Goal: Information Seeking & Learning: Check status

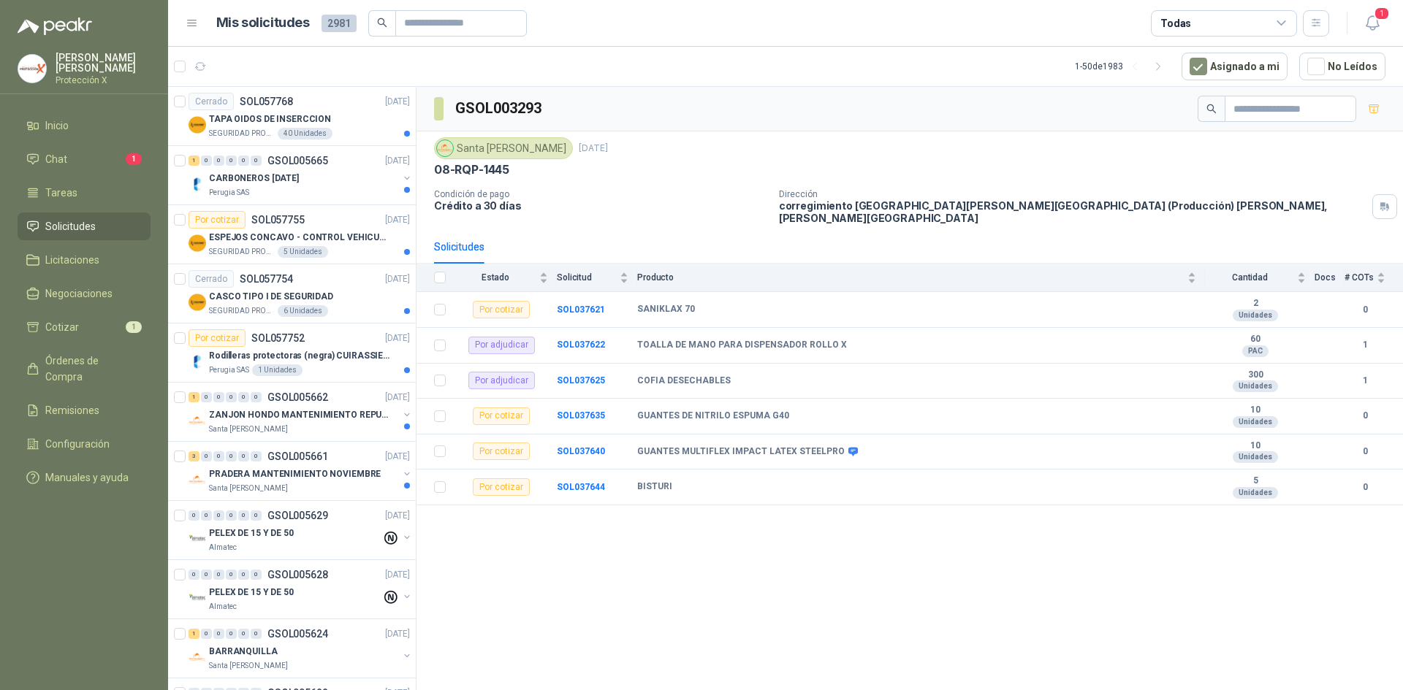
scroll to position [584, 0]
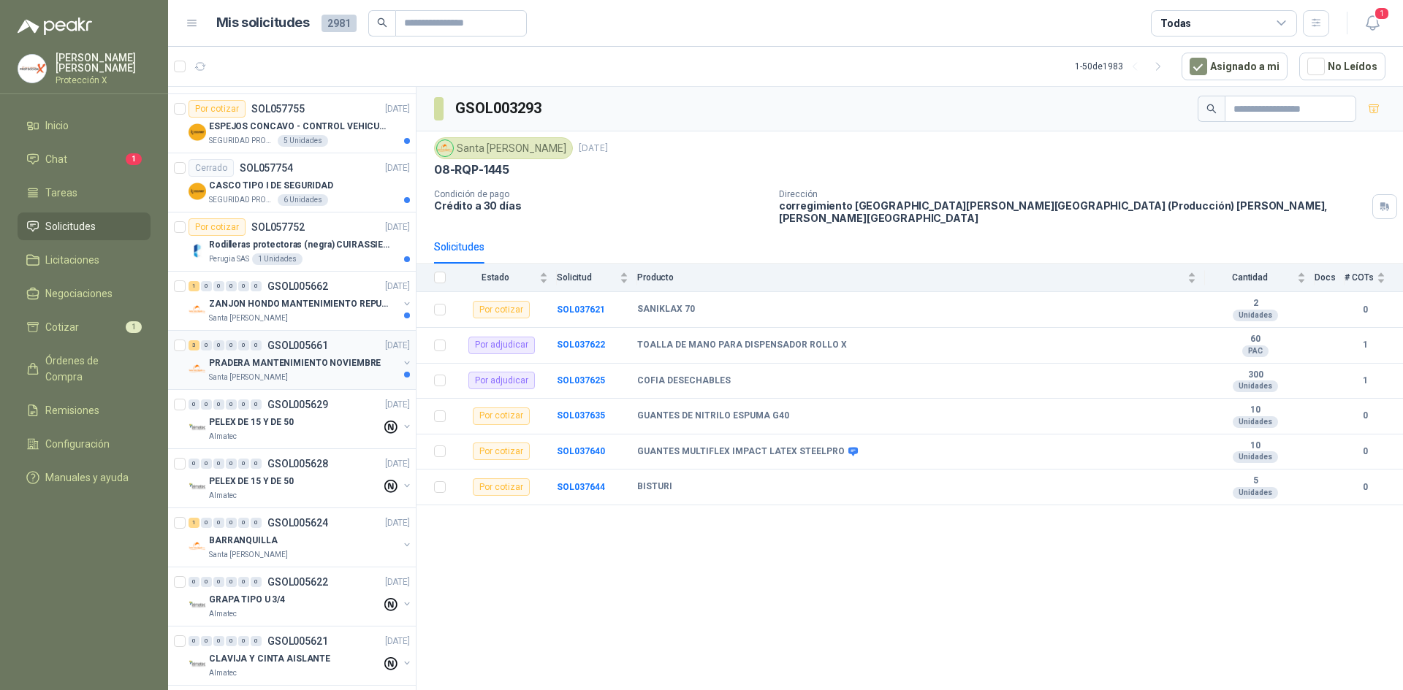
click at [316, 340] on p "GSOL005661" at bounding box center [297, 345] width 61 height 10
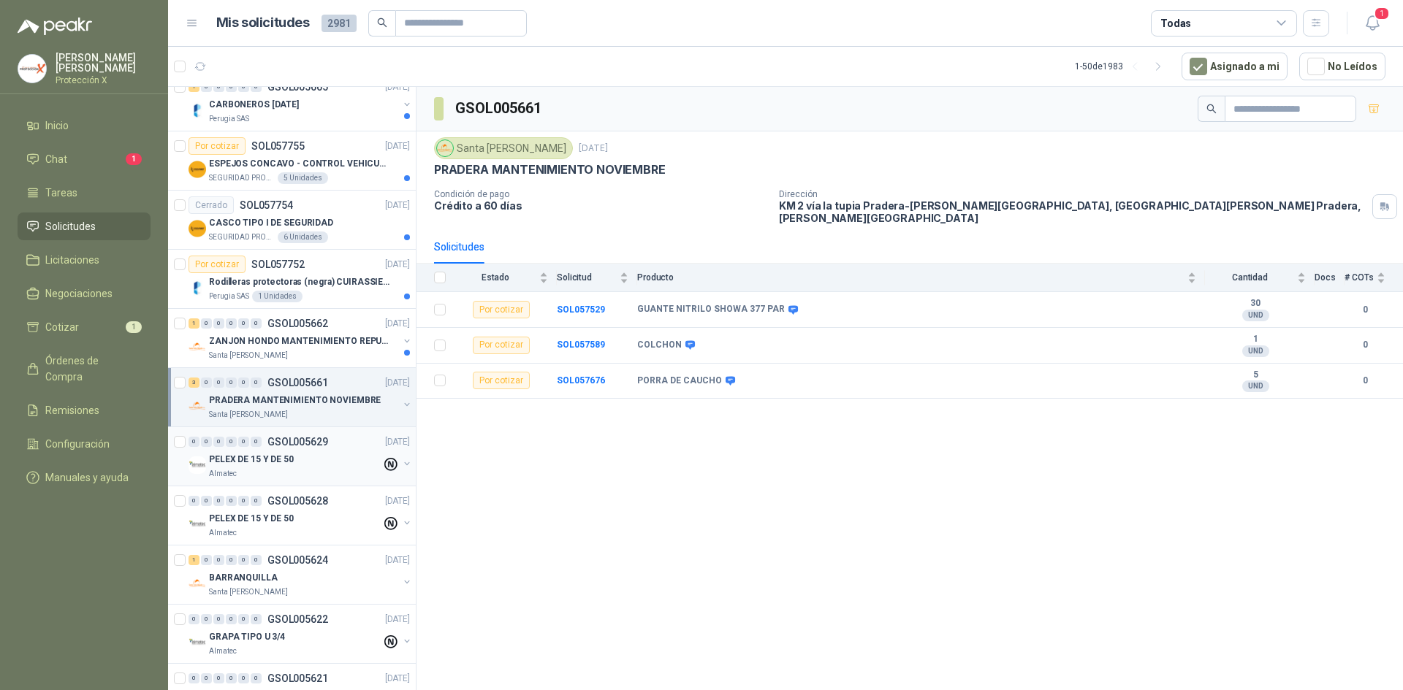
scroll to position [511, 0]
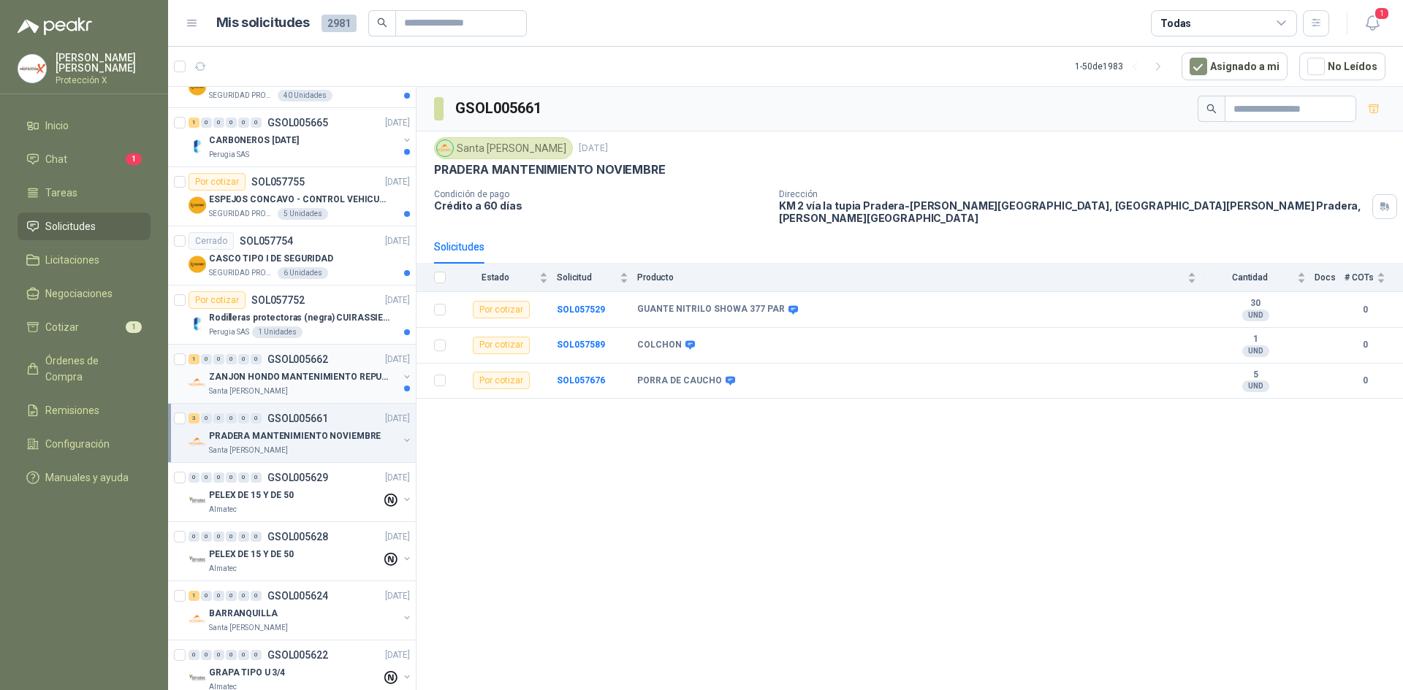
click at [295, 384] on div "ZANJON HONDO MANTENIMIENTO REPUESTOS" at bounding box center [303, 377] width 189 height 18
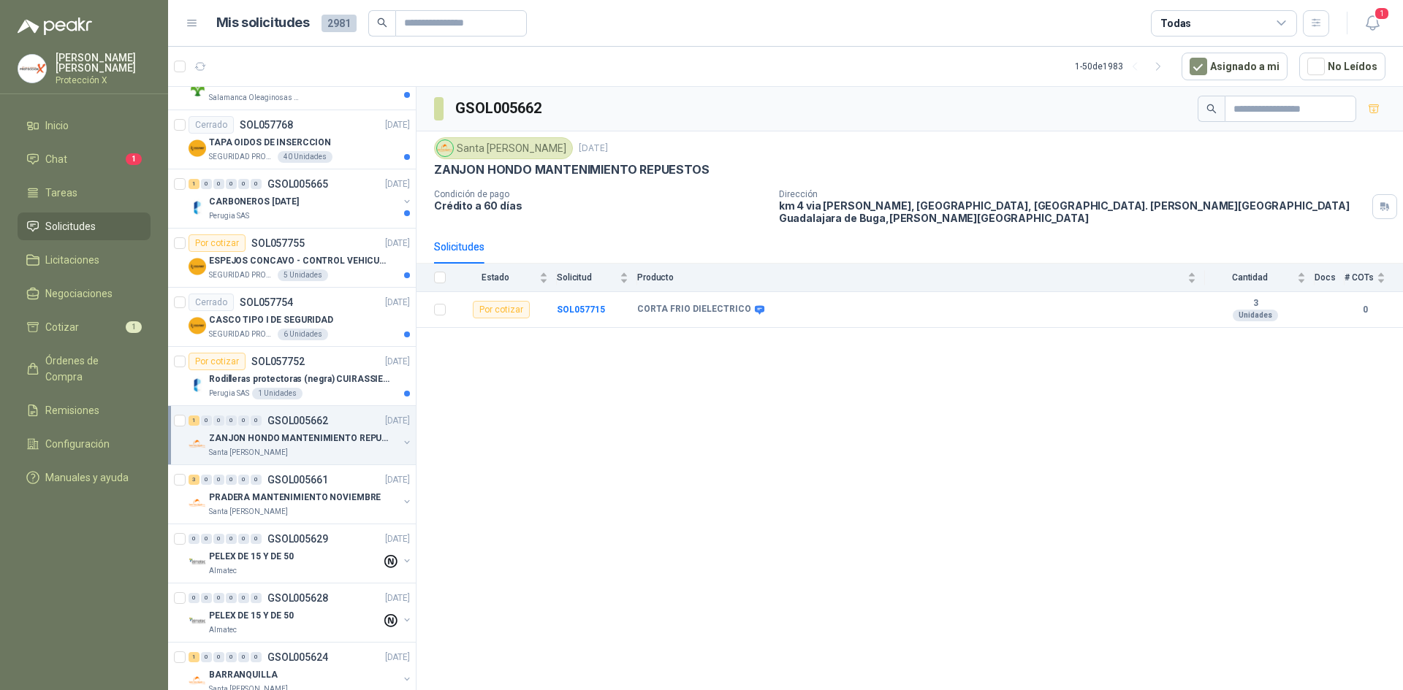
scroll to position [365, 0]
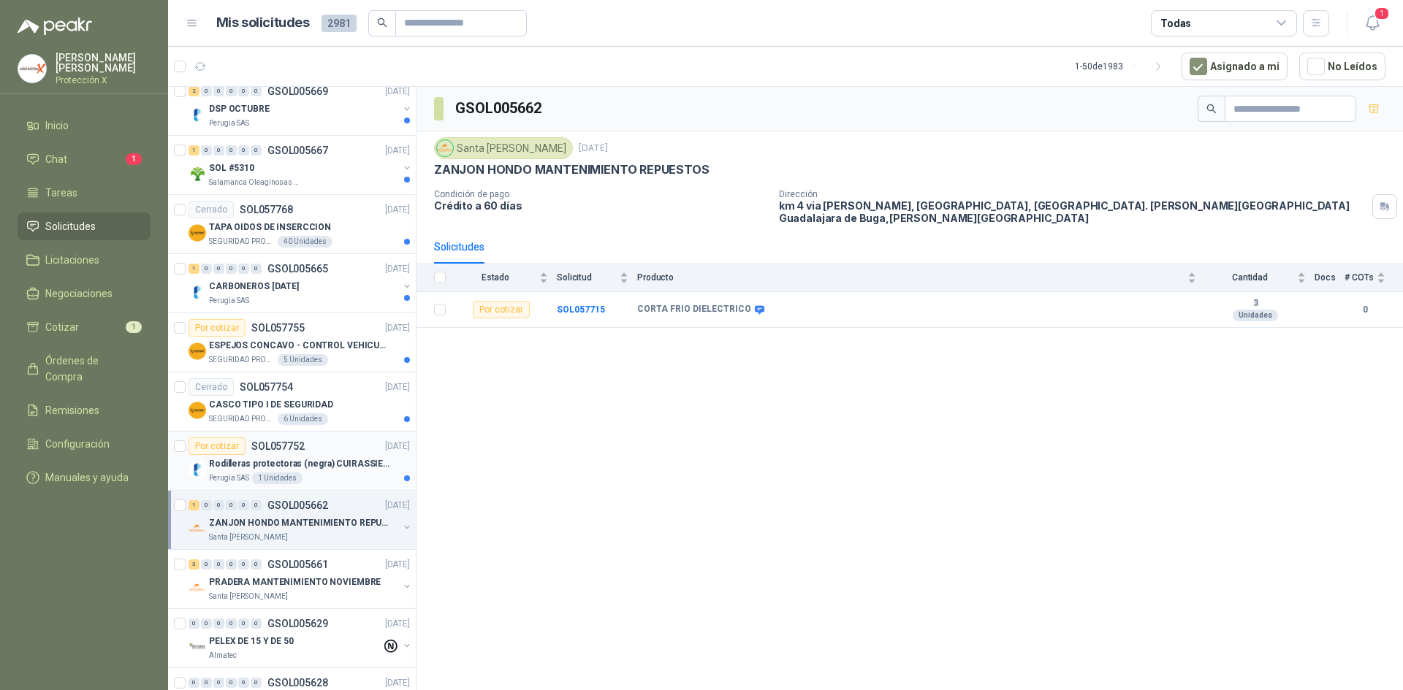
click at [297, 456] on div "Rodilleras protectoras (negra) CUIRASSIER para motocicleta, rodilleras para mot…" at bounding box center [309, 464] width 201 height 18
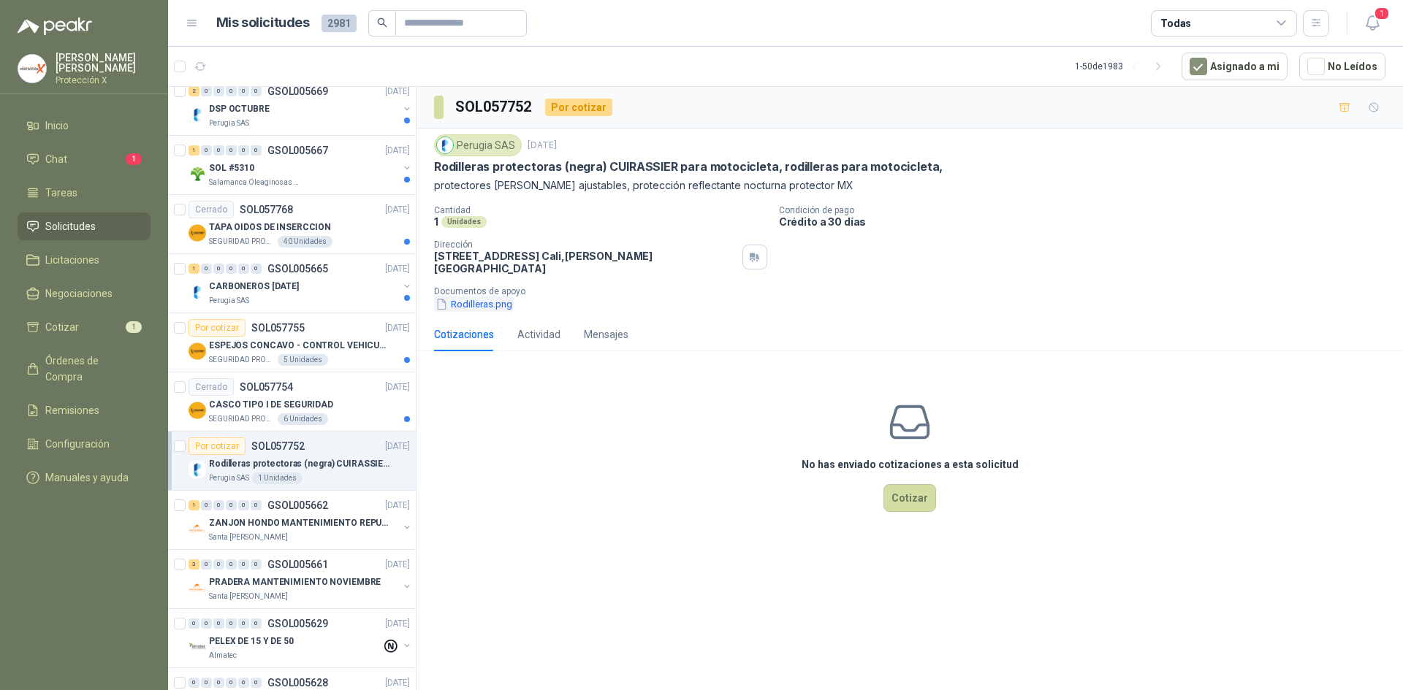
click at [490, 300] on button "Rodilleras.png" at bounding box center [474, 304] width 80 height 15
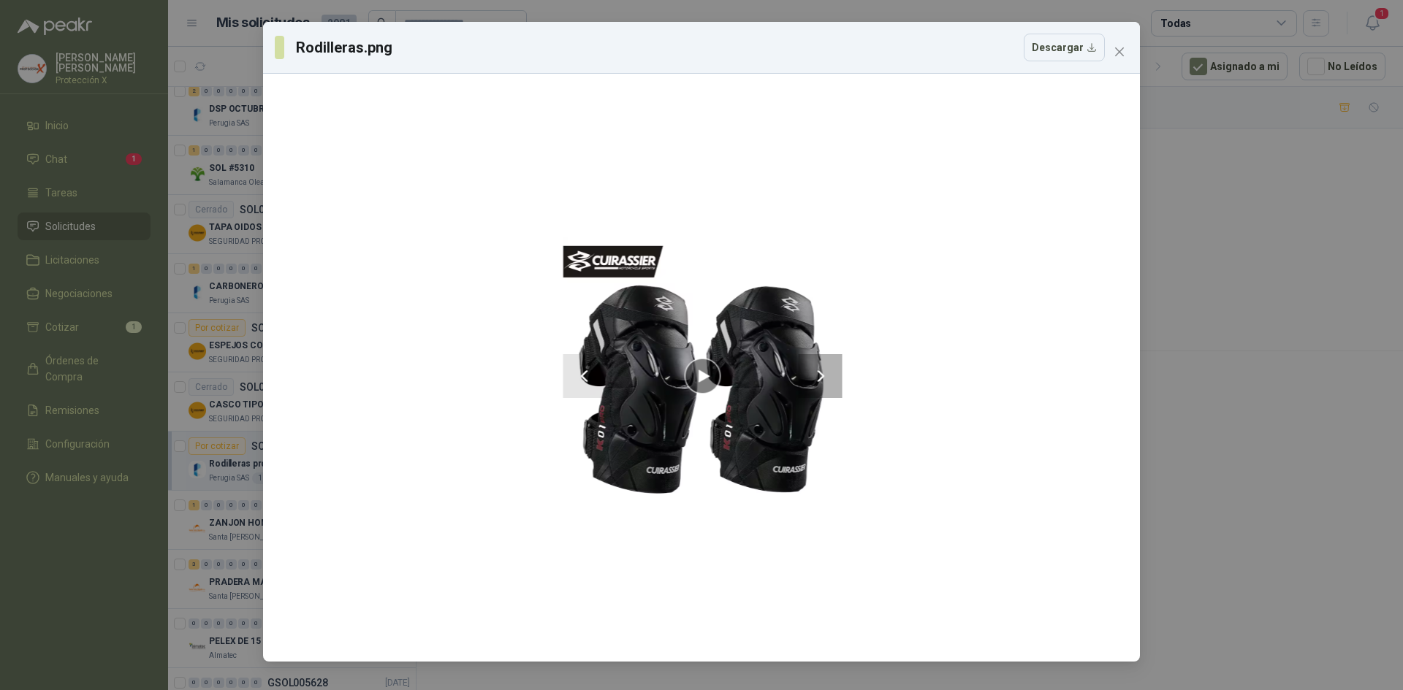
click at [1378, 218] on div "Rodilleras.png Descargar" at bounding box center [701, 345] width 1403 height 690
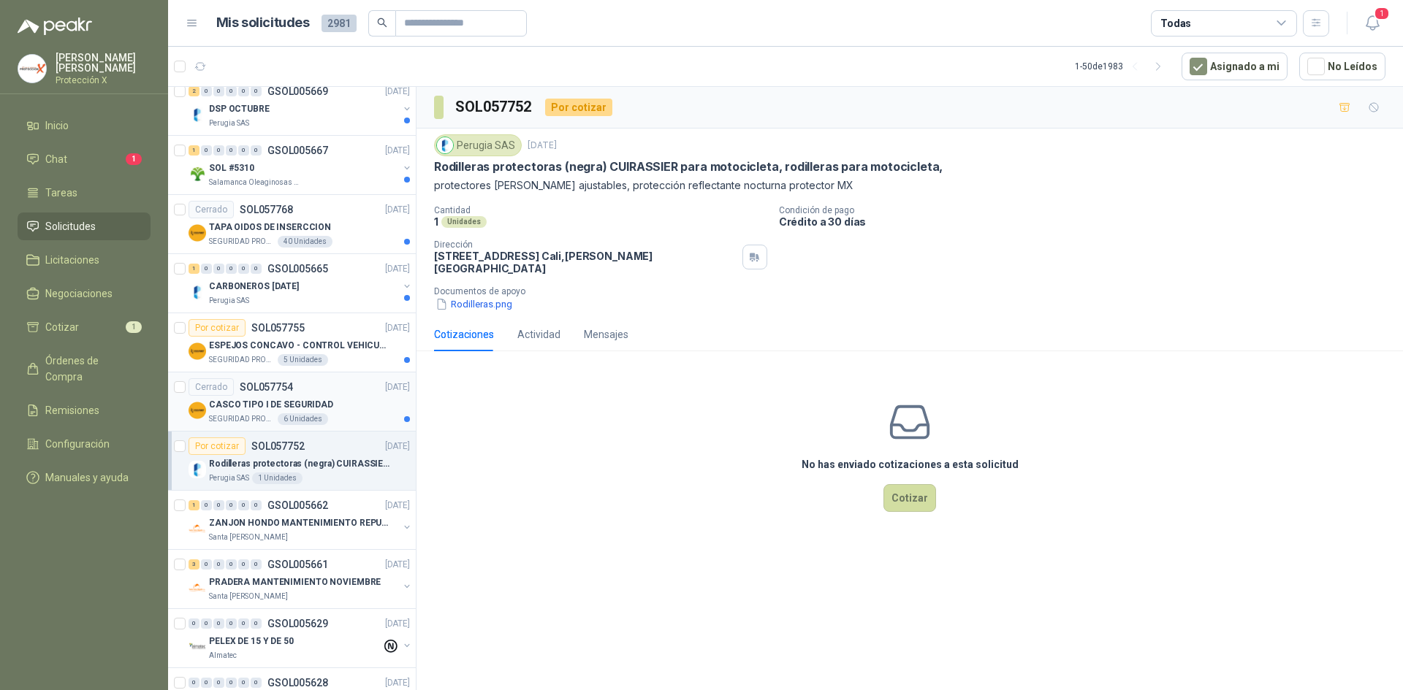
click at [311, 397] on div "CASCO TIPO I DE SEGURIDAD" at bounding box center [309, 405] width 201 height 18
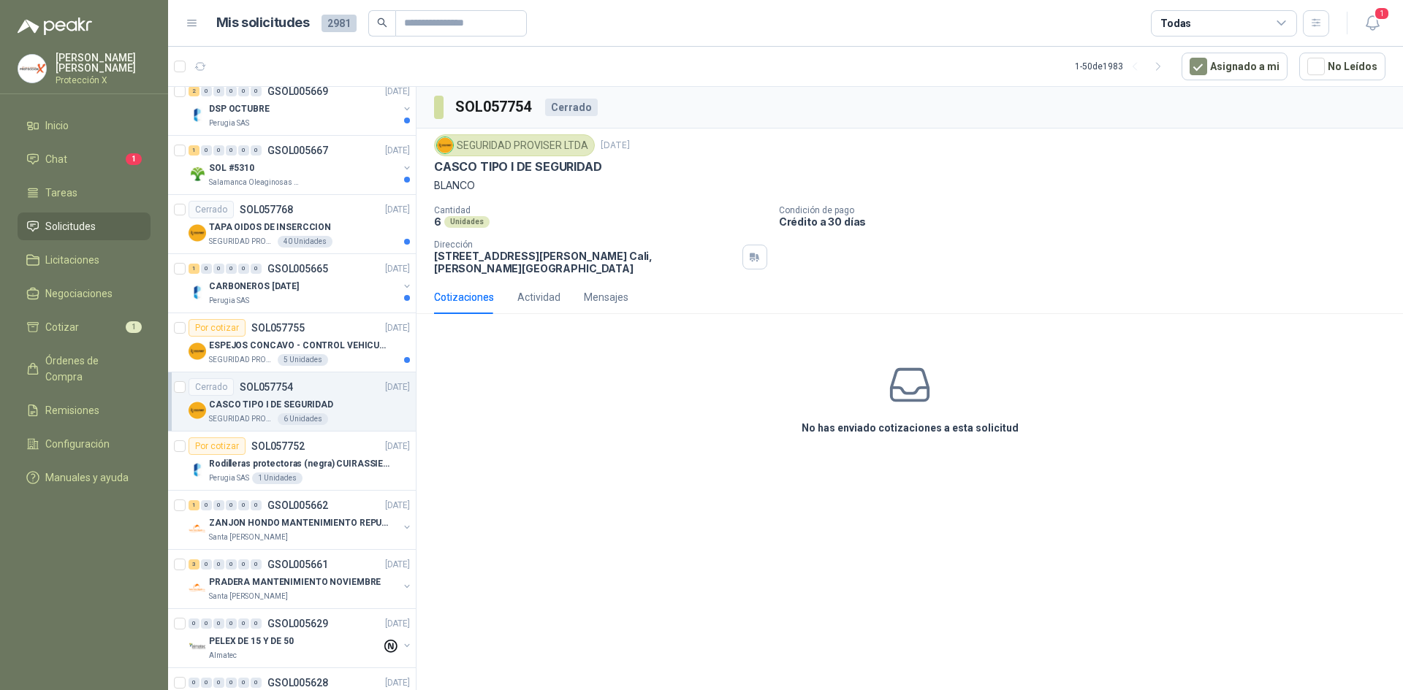
scroll to position [292, 0]
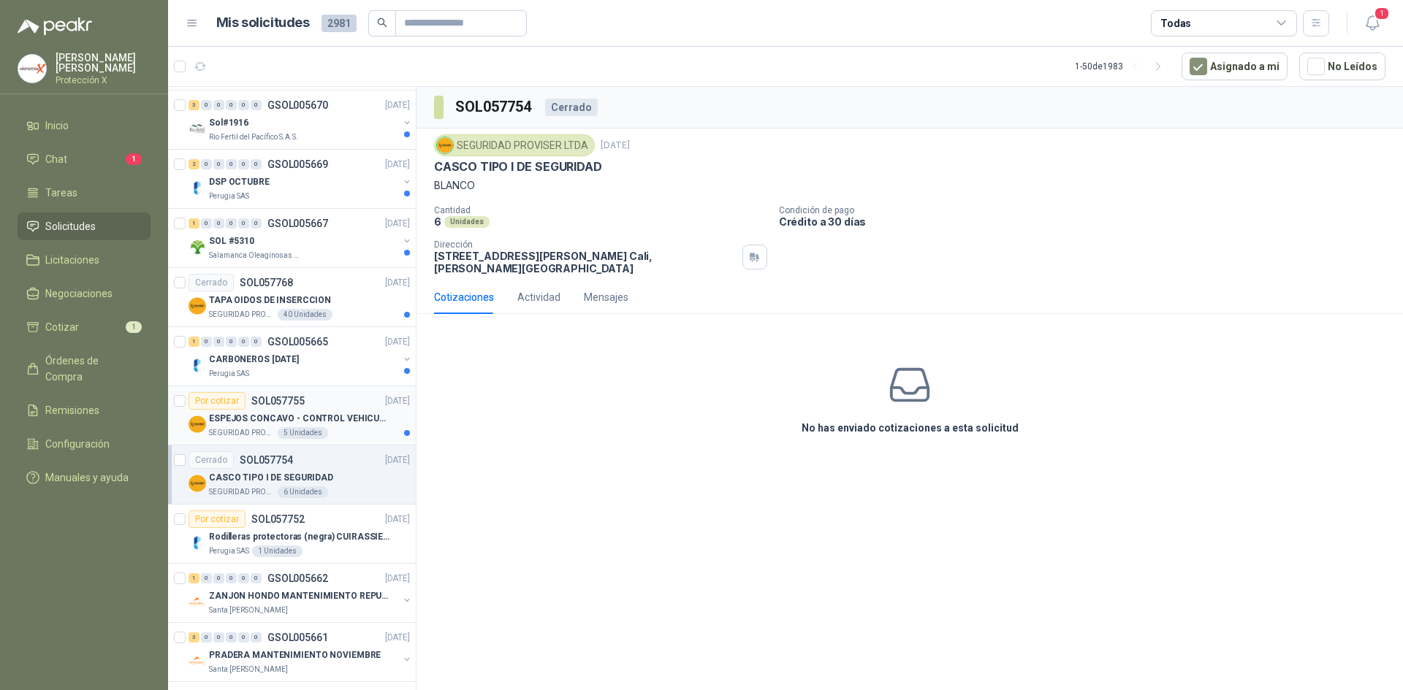
click at [347, 412] on p "ESPEJOS CONCAVO - CONTROL VEHICULAR" at bounding box center [300, 419] width 182 height 14
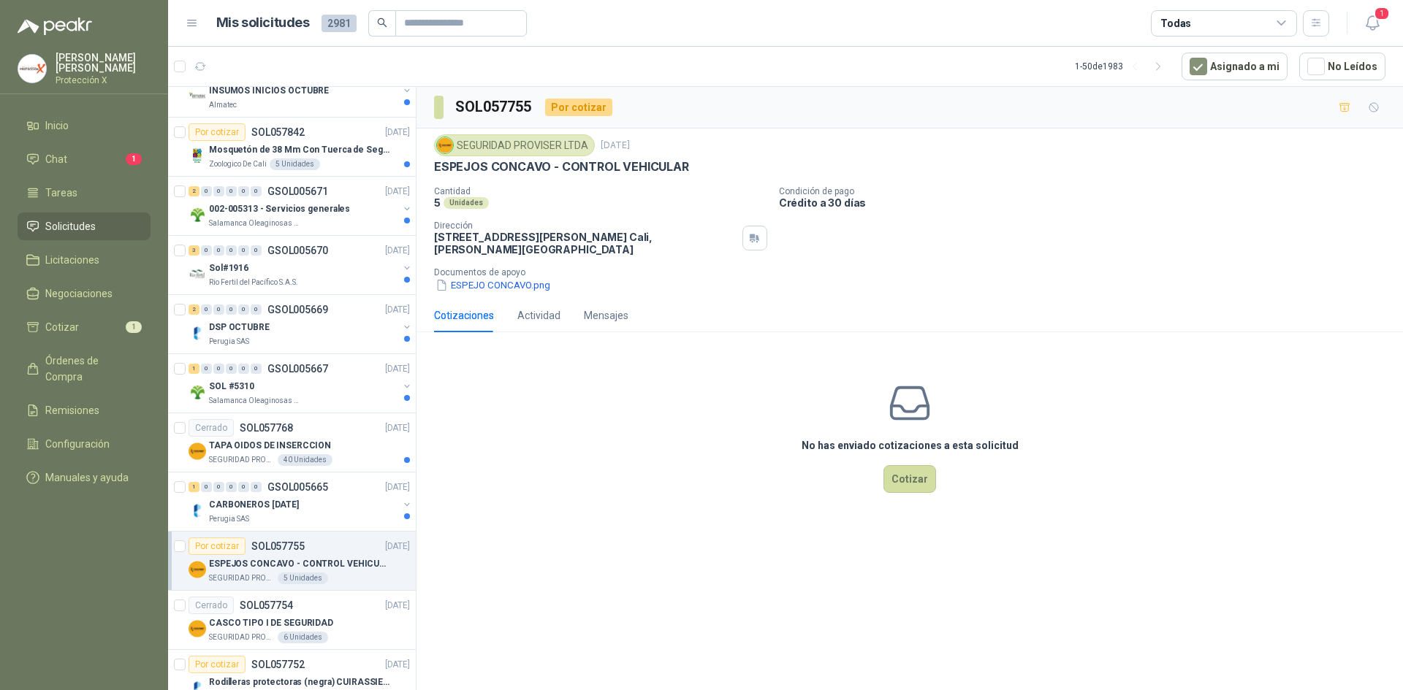
scroll to position [146, 0]
click at [337, 491] on div "1 0 0 0 0 0 GSOL005665 [DATE]" at bounding box center [300, 488] width 224 height 18
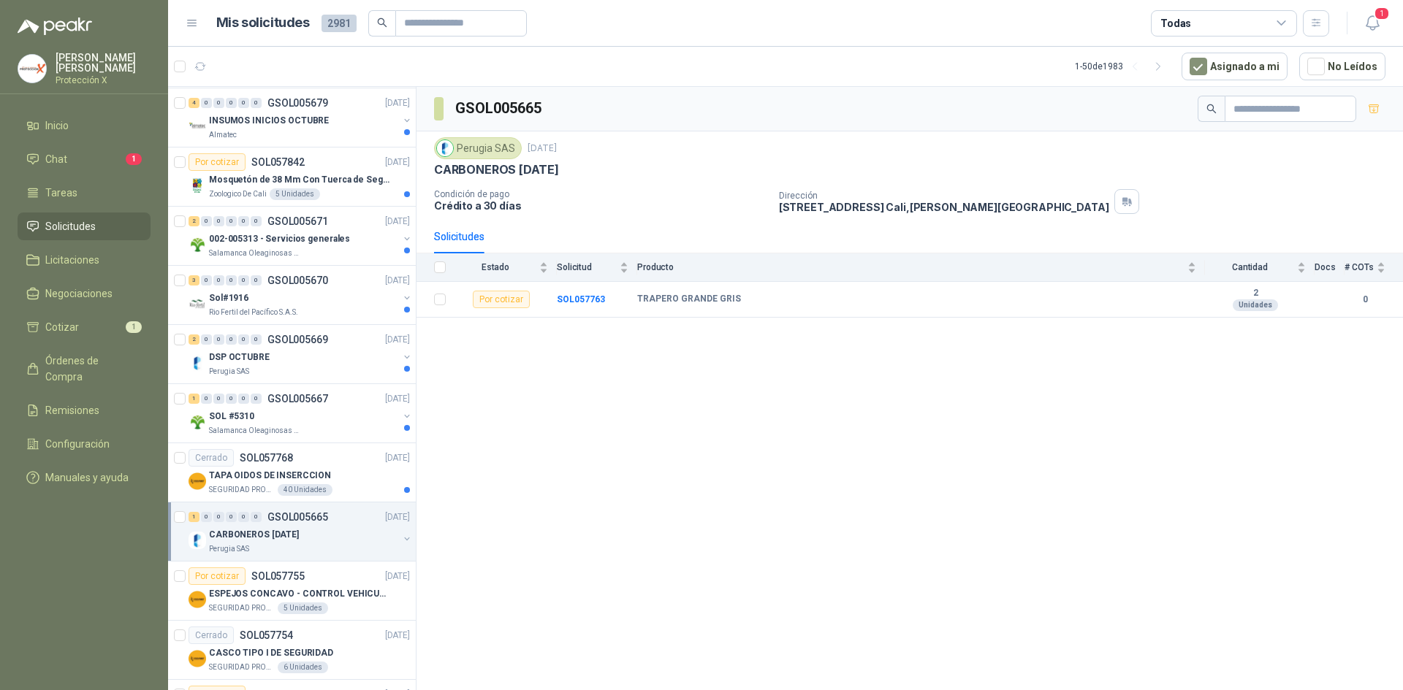
scroll to position [146, 0]
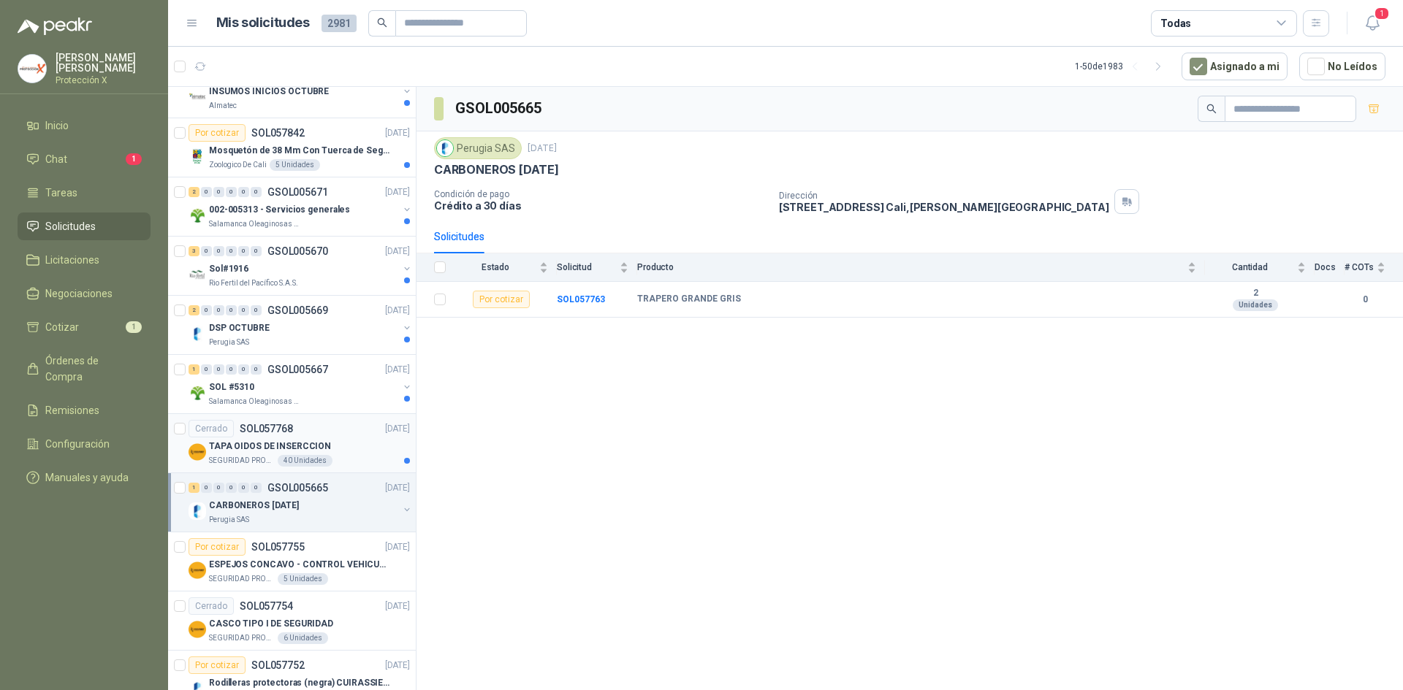
click at [324, 460] on div "40 Unidades" at bounding box center [305, 461] width 55 height 12
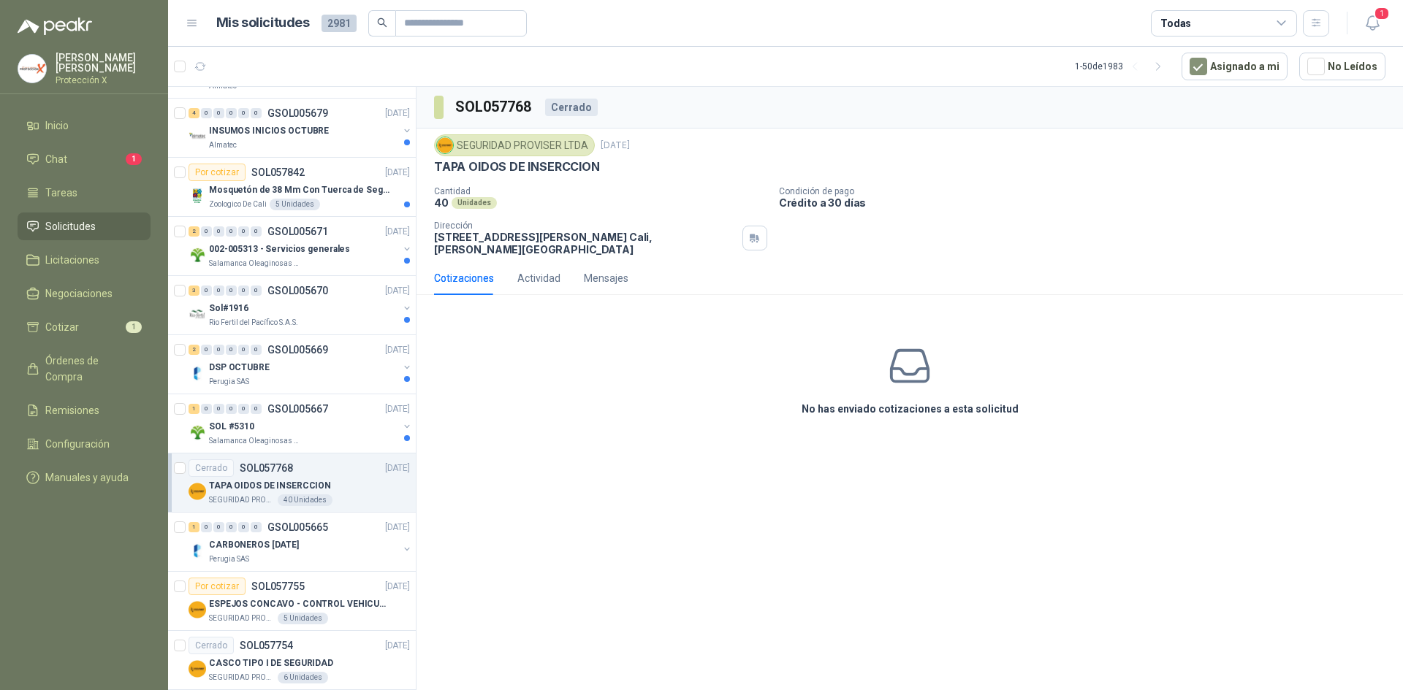
scroll to position [73, 0]
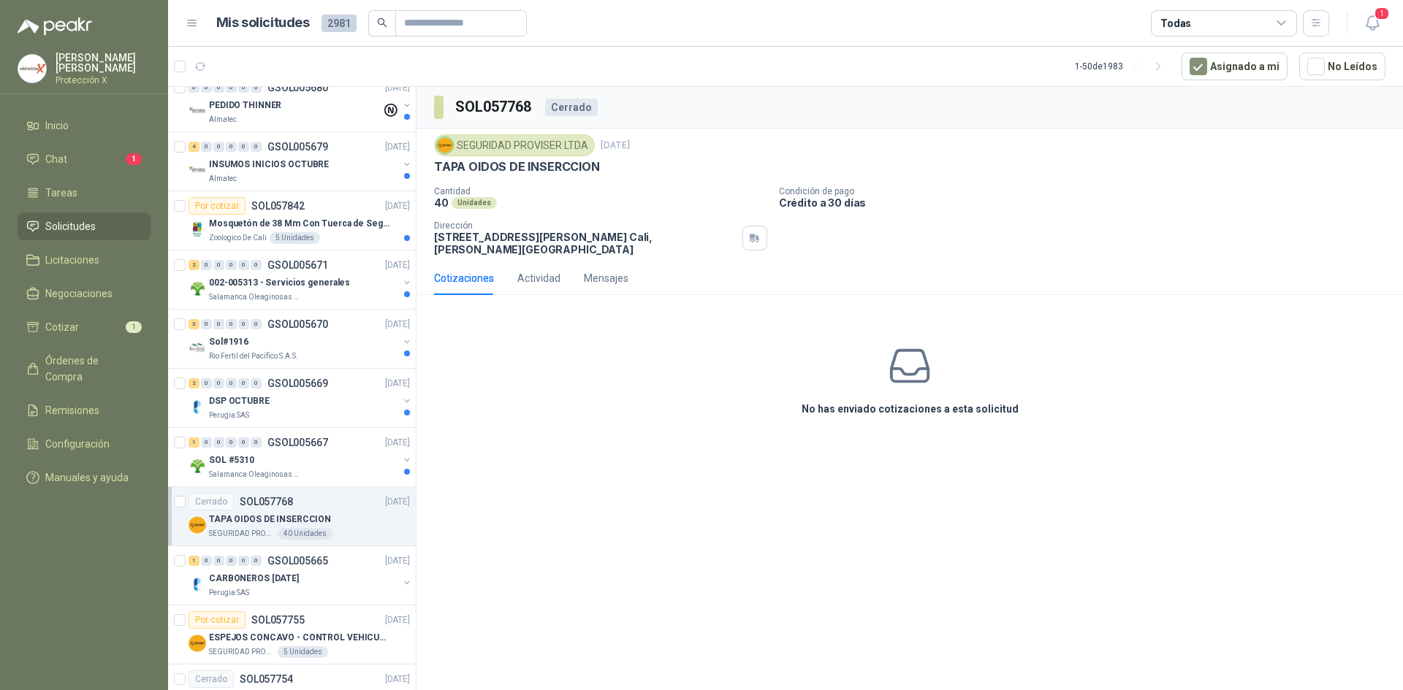
click at [324, 460] on div "SOL #5310" at bounding box center [303, 461] width 189 height 18
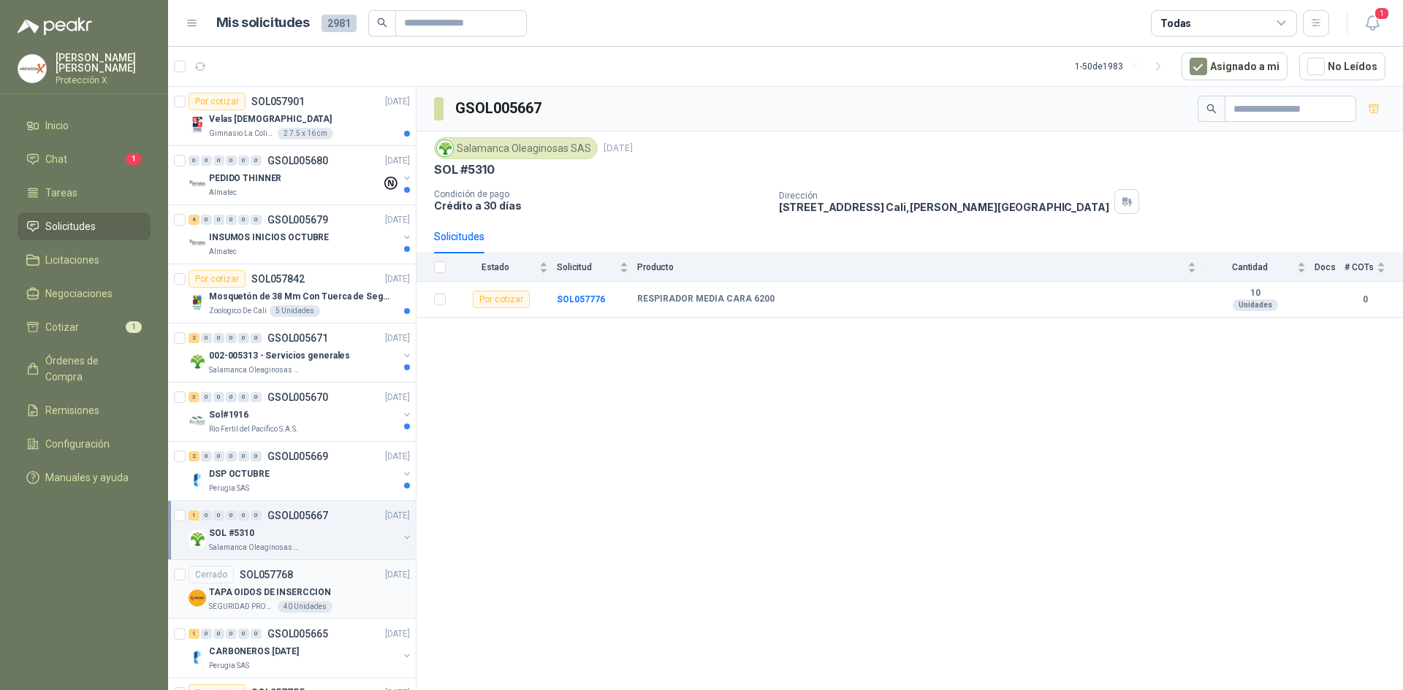
click at [324, 460] on p "GSOL005669" at bounding box center [297, 457] width 61 height 10
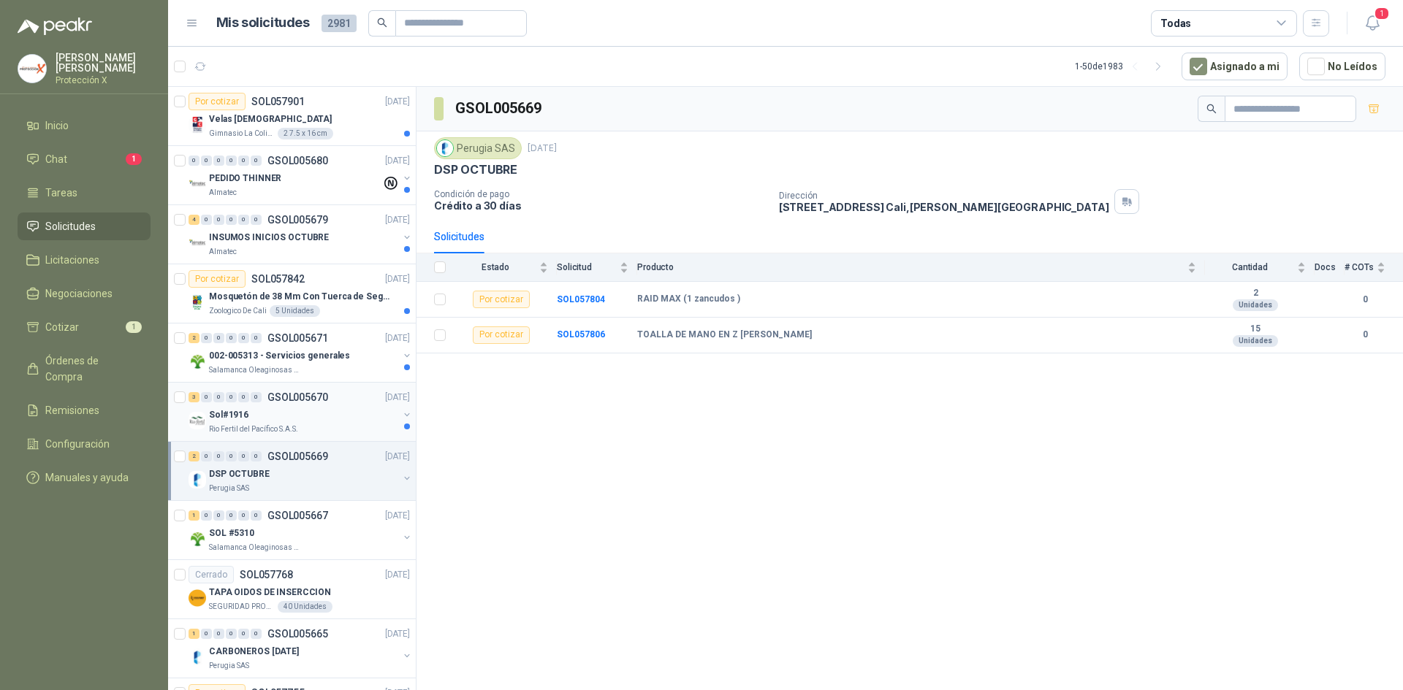
click at [321, 432] on div "Rio Fertil del Pacífico S.A.S." at bounding box center [303, 430] width 189 height 12
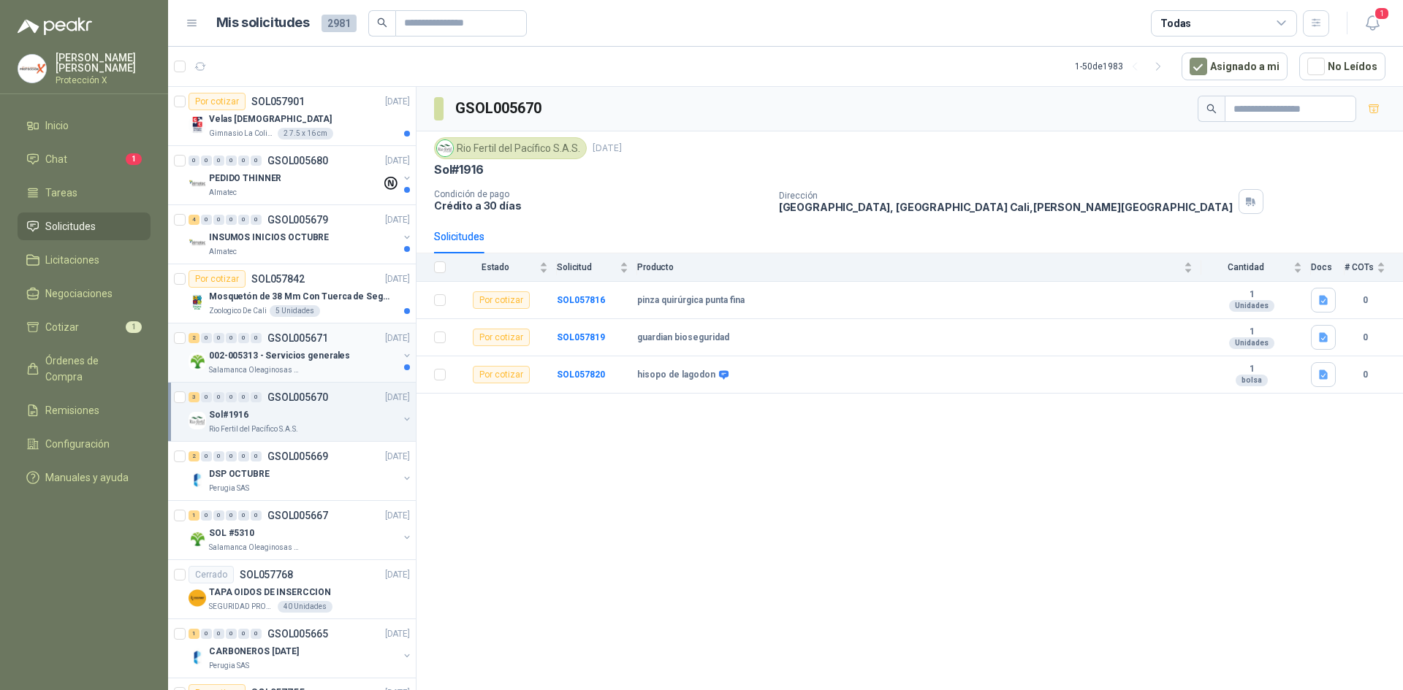
click at [337, 378] on div "2 0 0 0 0 0 GSOL005671 [DATE] 002-005313 - Servicios generales Salamanca Oleagi…" at bounding box center [292, 353] width 248 height 59
click at [339, 364] on div "002-005313 - Servicios generales" at bounding box center [303, 356] width 189 height 18
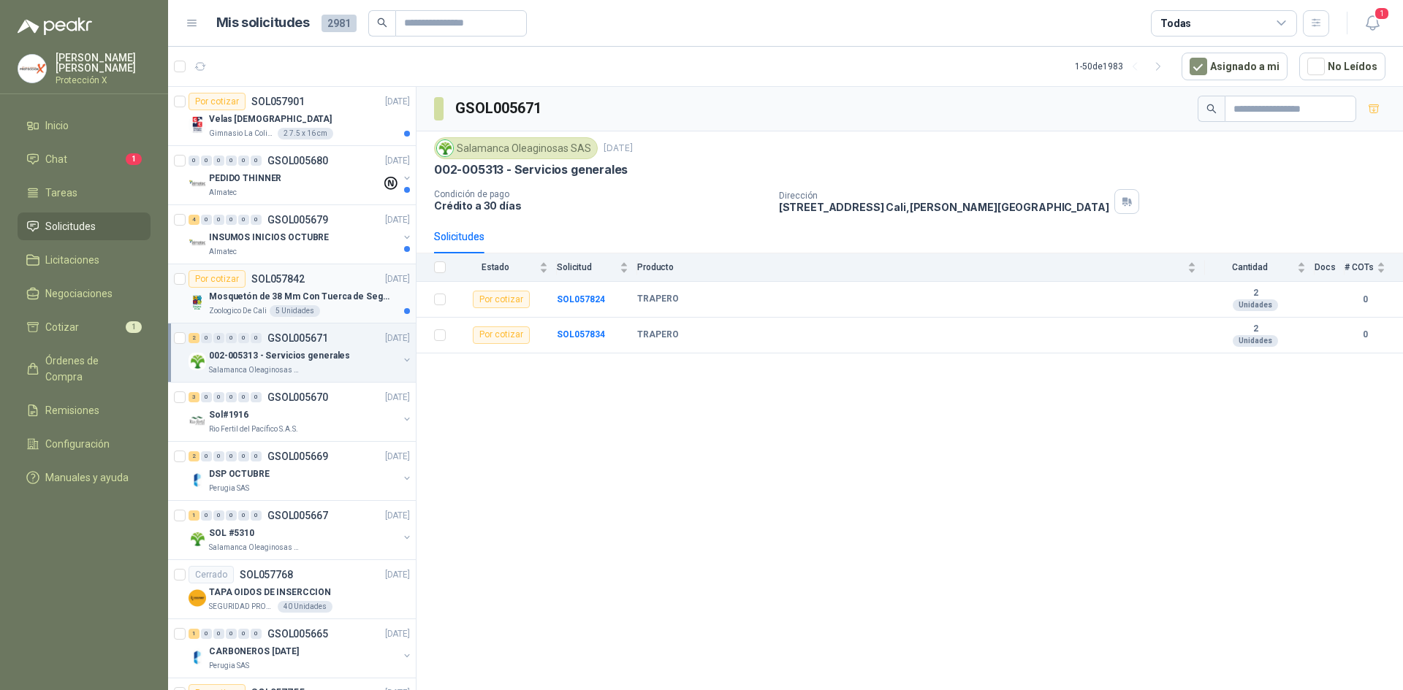
click at [329, 305] on div "Zoologico De Cali 5 Unidades" at bounding box center [309, 311] width 201 height 12
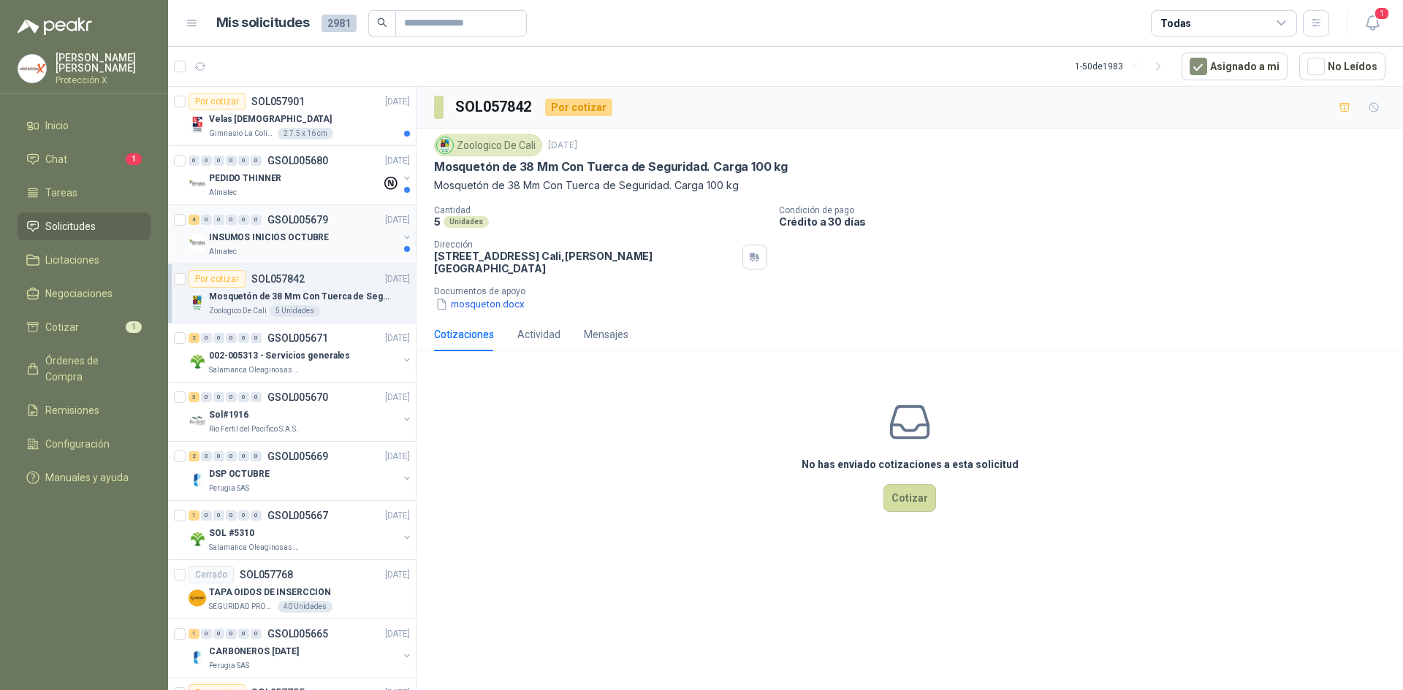
click at [292, 225] on p "GSOL005679" at bounding box center [297, 220] width 61 height 10
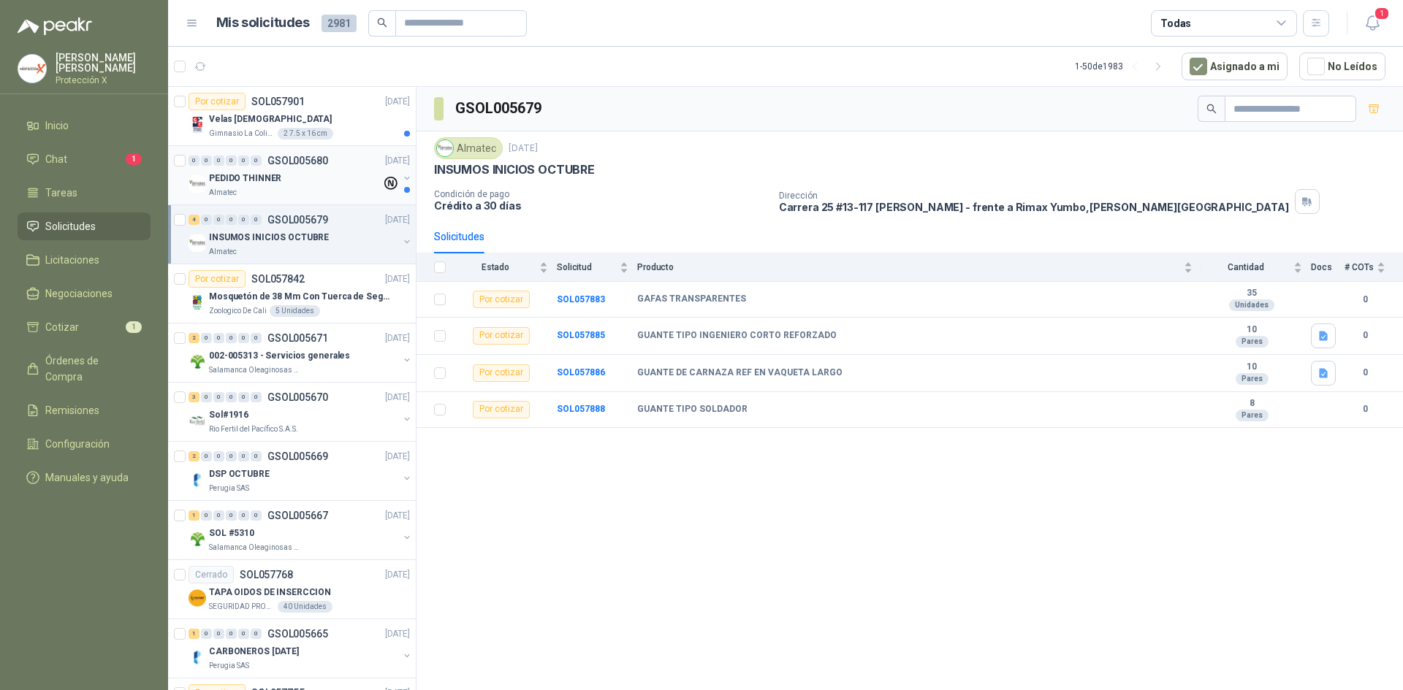
click at [264, 186] on div "PEDIDO THINNER" at bounding box center [295, 178] width 172 height 18
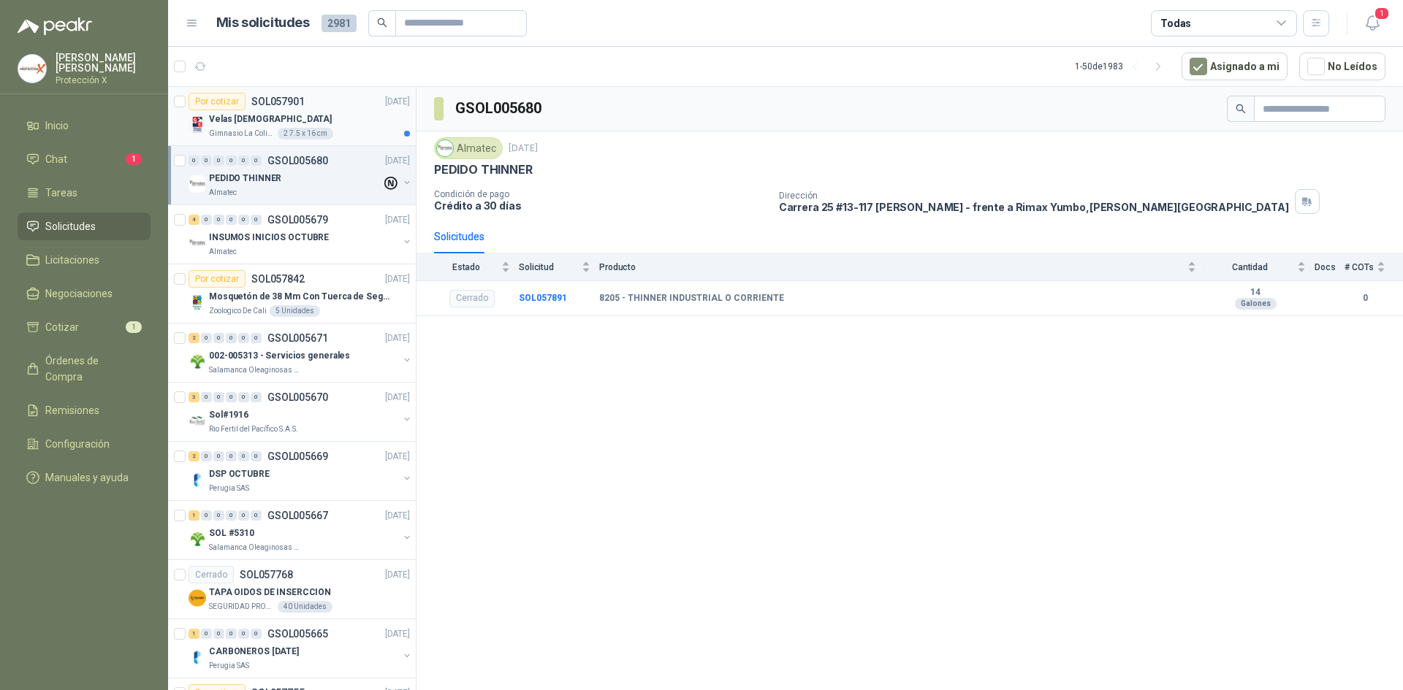
click at [267, 145] on article "Por cotizar SOL057901 [DATE] Velas [DEMOGRAPHIC_DATA] Gimnasio La Colina 2 7.5 …" at bounding box center [292, 116] width 248 height 59
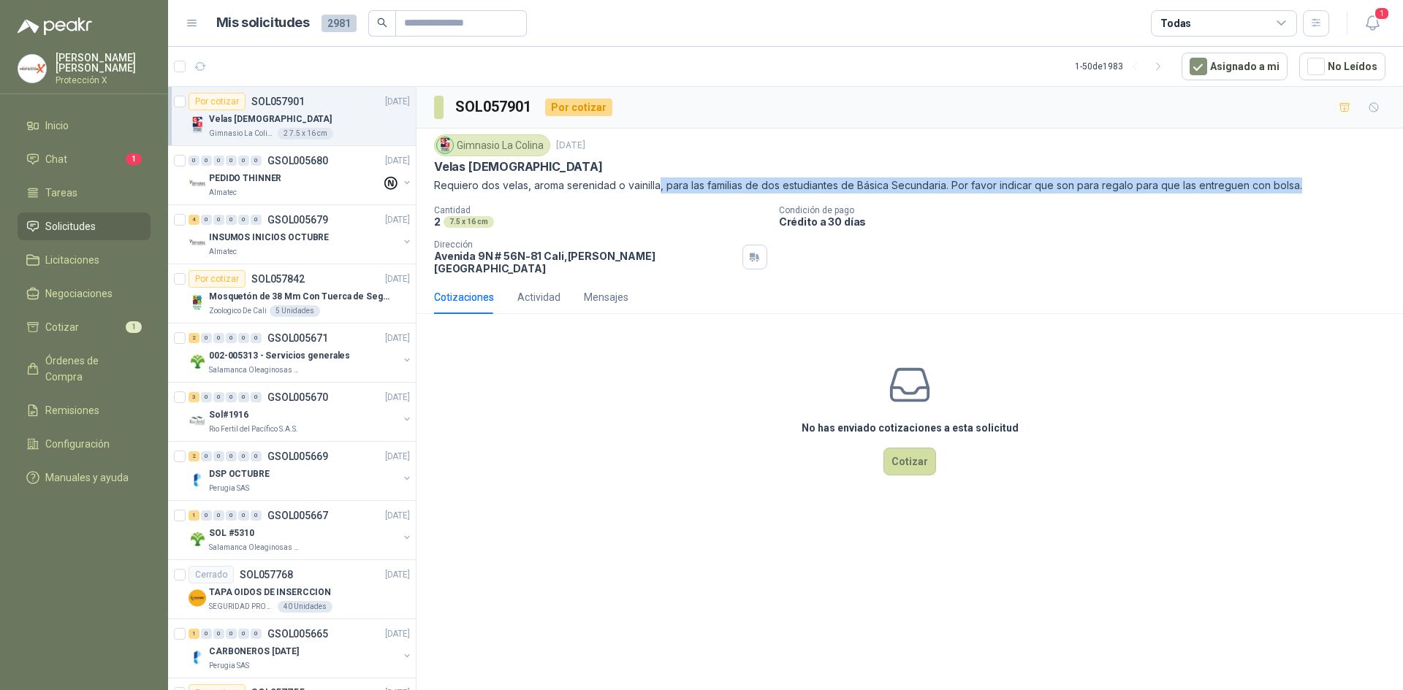
drag, startPoint x: 656, startPoint y: 186, endPoint x: 1295, endPoint y: 186, distance: 639.3
click at [1295, 186] on p "Requiero dos velas, aroma serenidad o vainilla, para las familias de dos estudi…" at bounding box center [909, 186] width 951 height 16
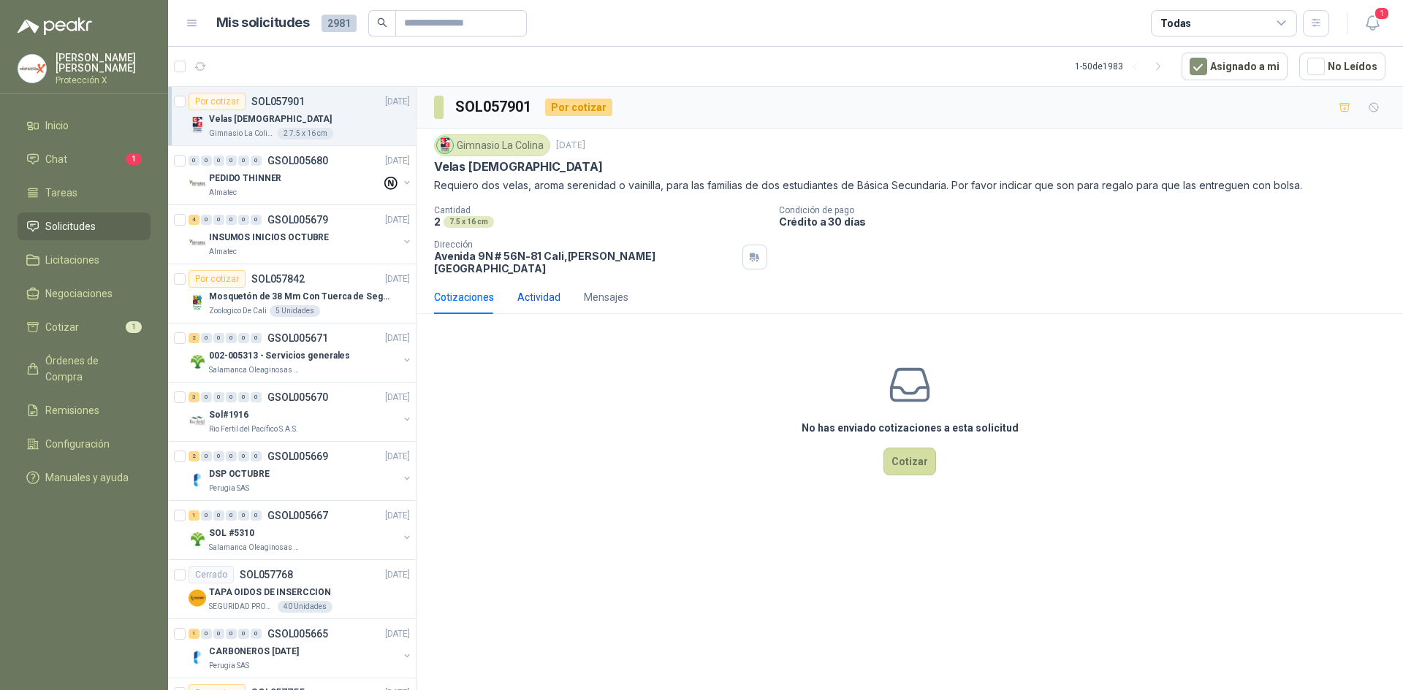
click at [536, 289] on div "Actividad" at bounding box center [538, 297] width 43 height 16
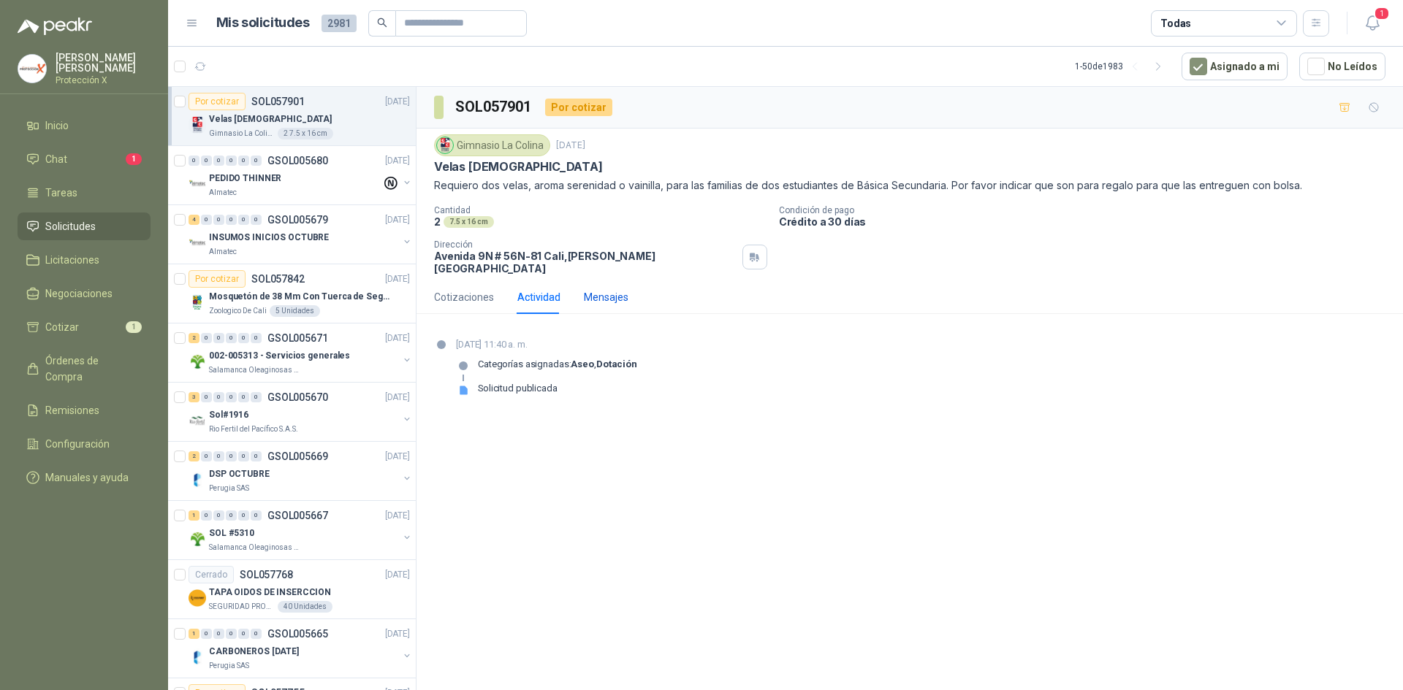
click at [602, 289] on div "Mensajes" at bounding box center [606, 297] width 45 height 16
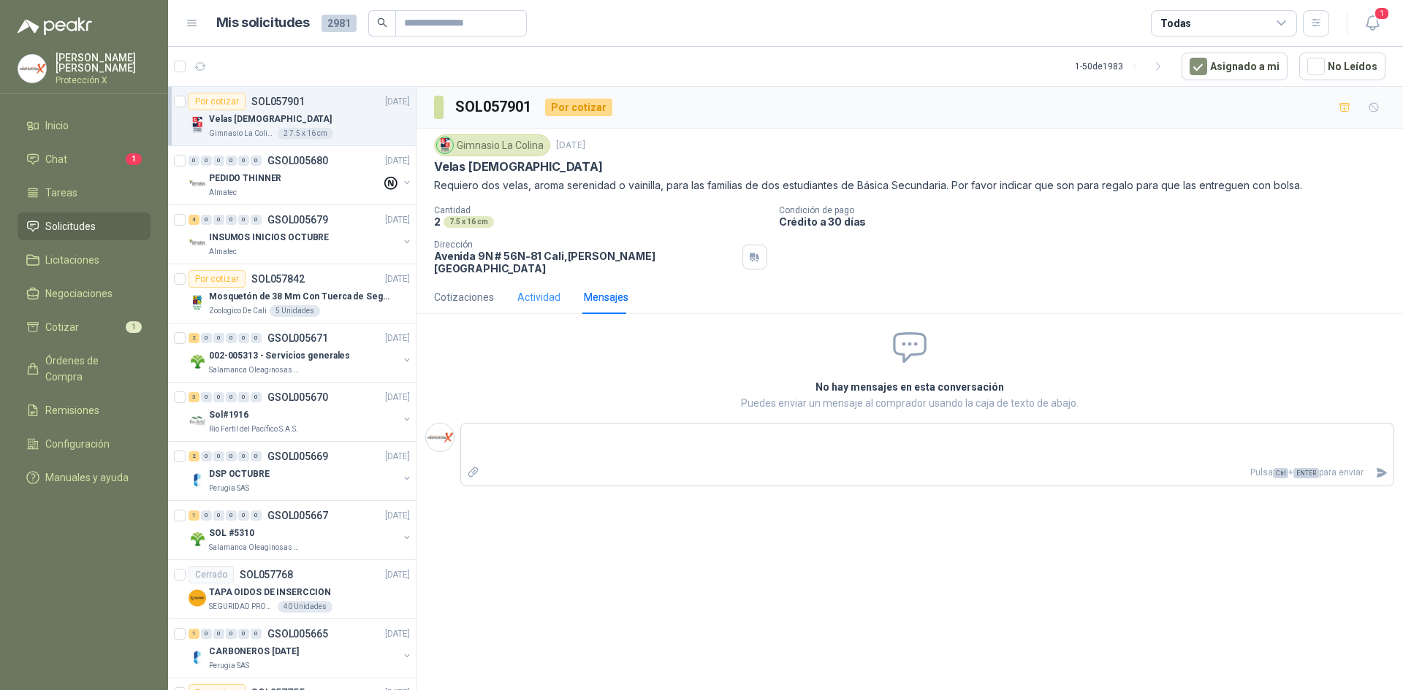
click at [535, 281] on div "Actividad" at bounding box center [538, 298] width 43 height 34
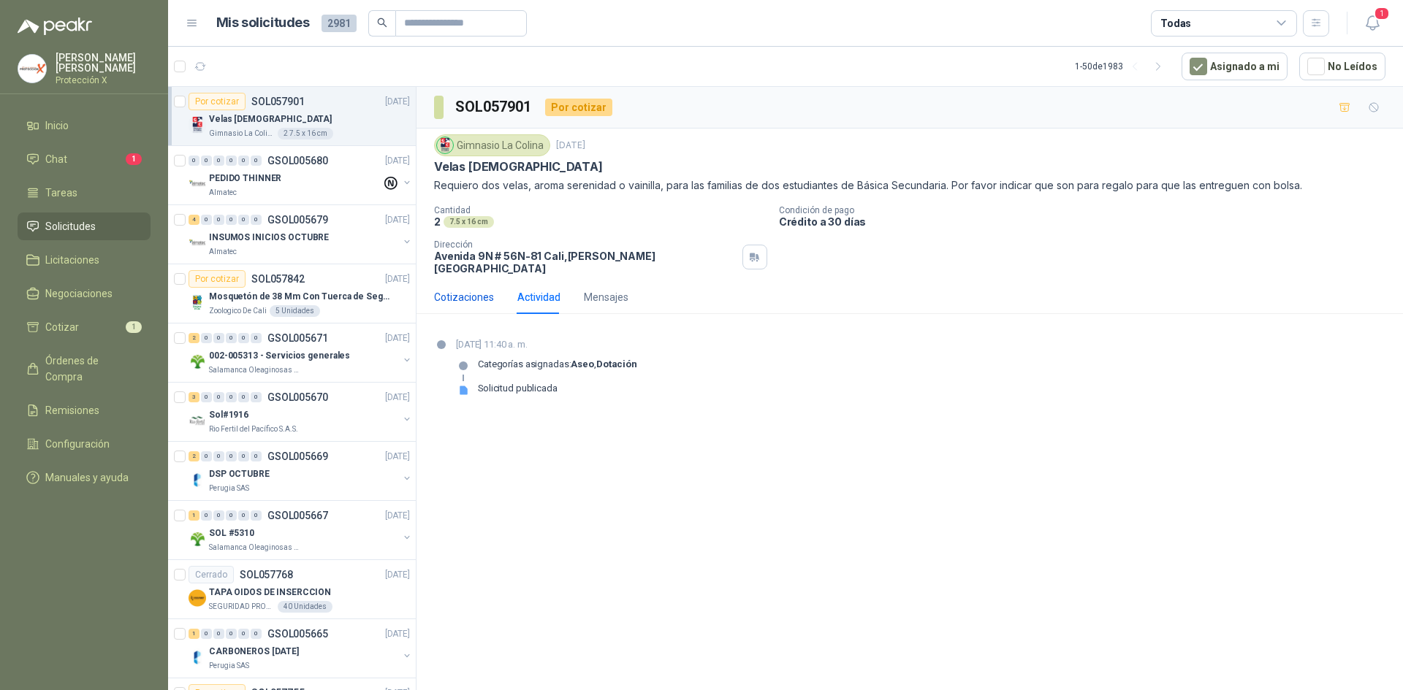
click at [441, 289] on div "Cotizaciones" at bounding box center [464, 297] width 60 height 16
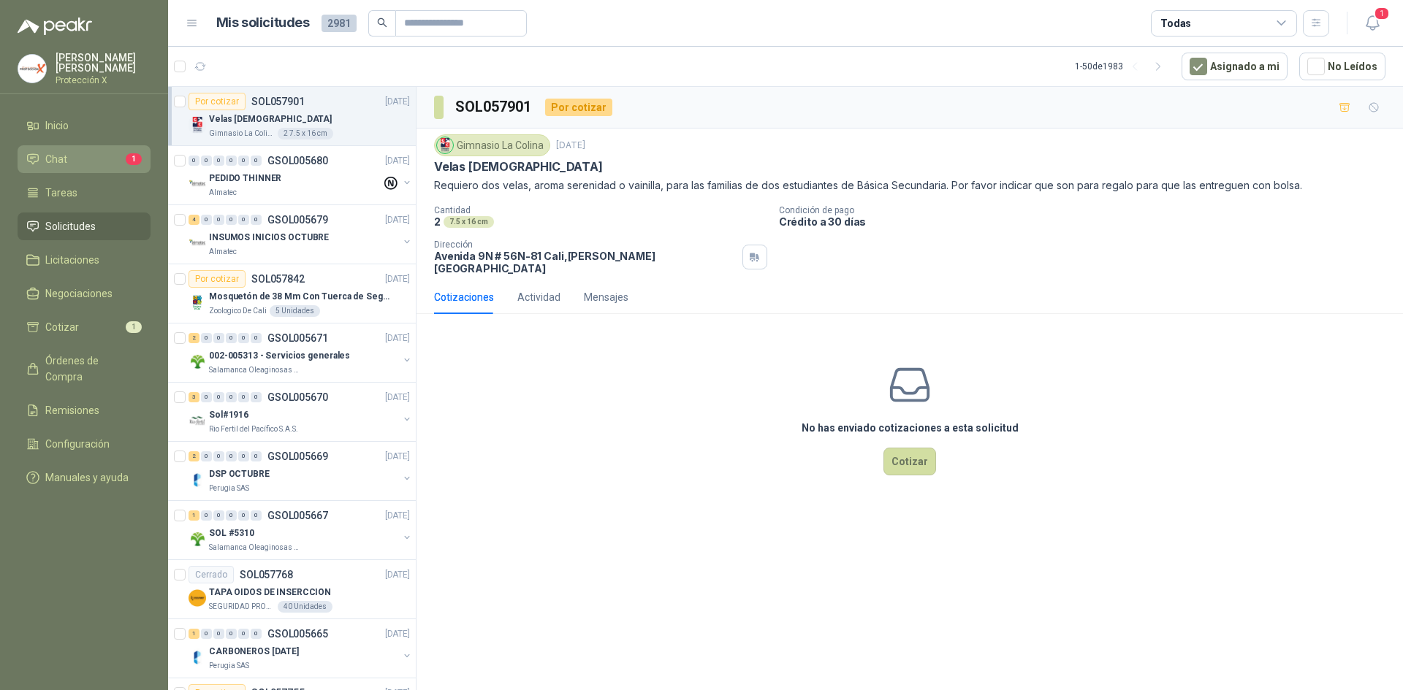
click at [71, 151] on li "Chat 1" at bounding box center [83, 159] width 115 height 16
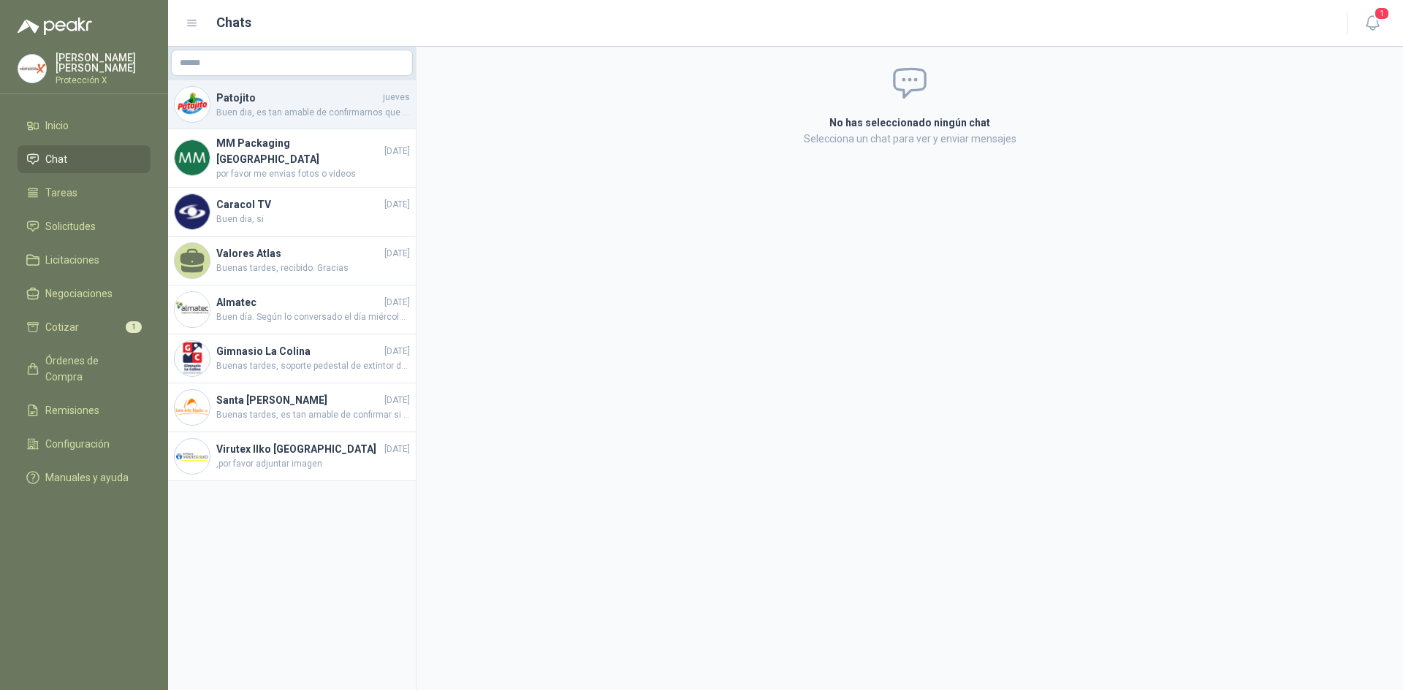
click at [281, 121] on div "Patojito [DATE] Buen dia, es tan amable de confirmarnos que tipo de señal neces…" at bounding box center [292, 104] width 248 height 49
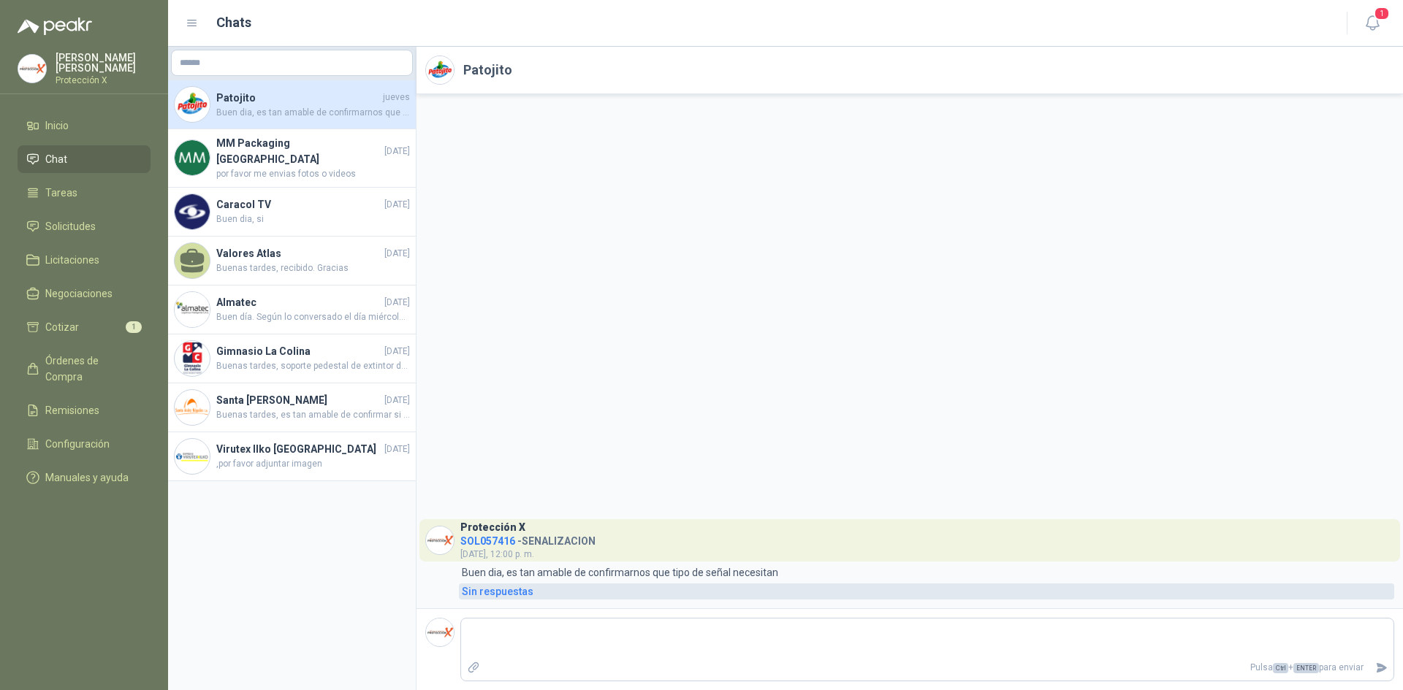
click at [496, 592] on div "Sin respuestas" at bounding box center [498, 592] width 72 height 16
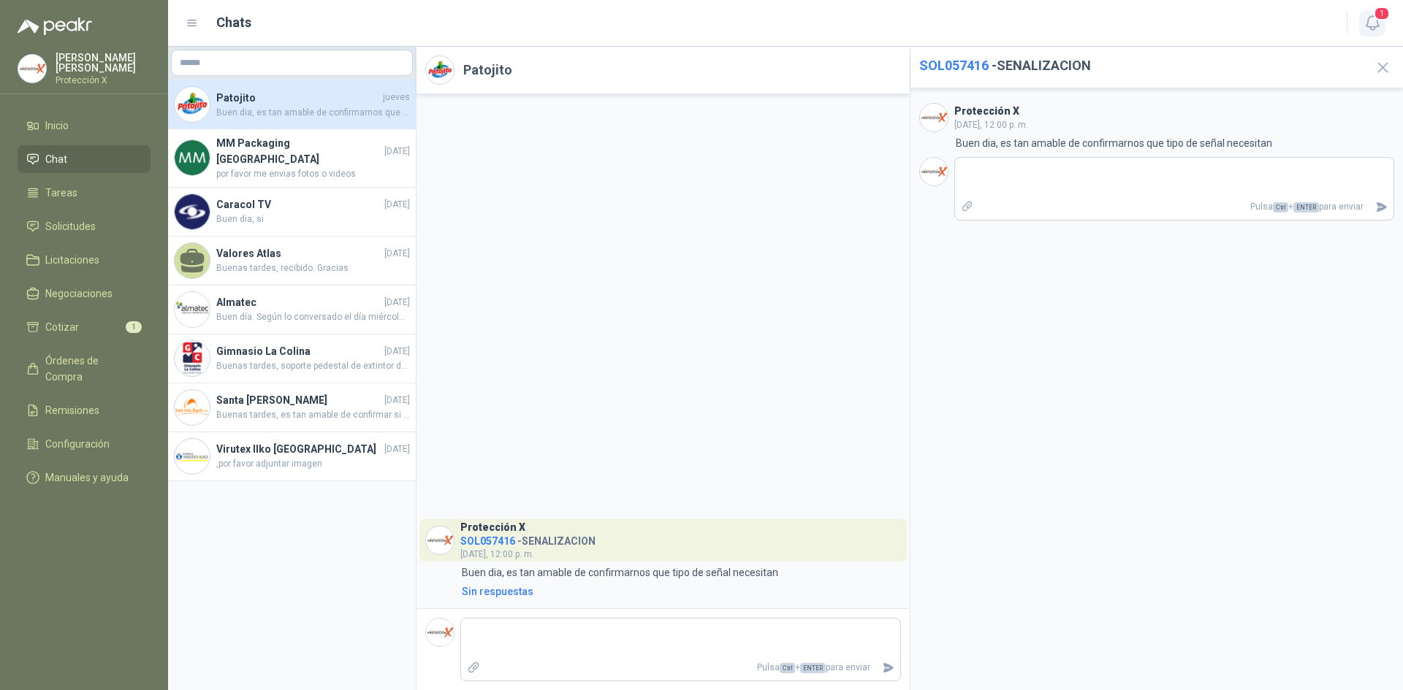
click at [1369, 10] on button "1" at bounding box center [1372, 23] width 26 height 26
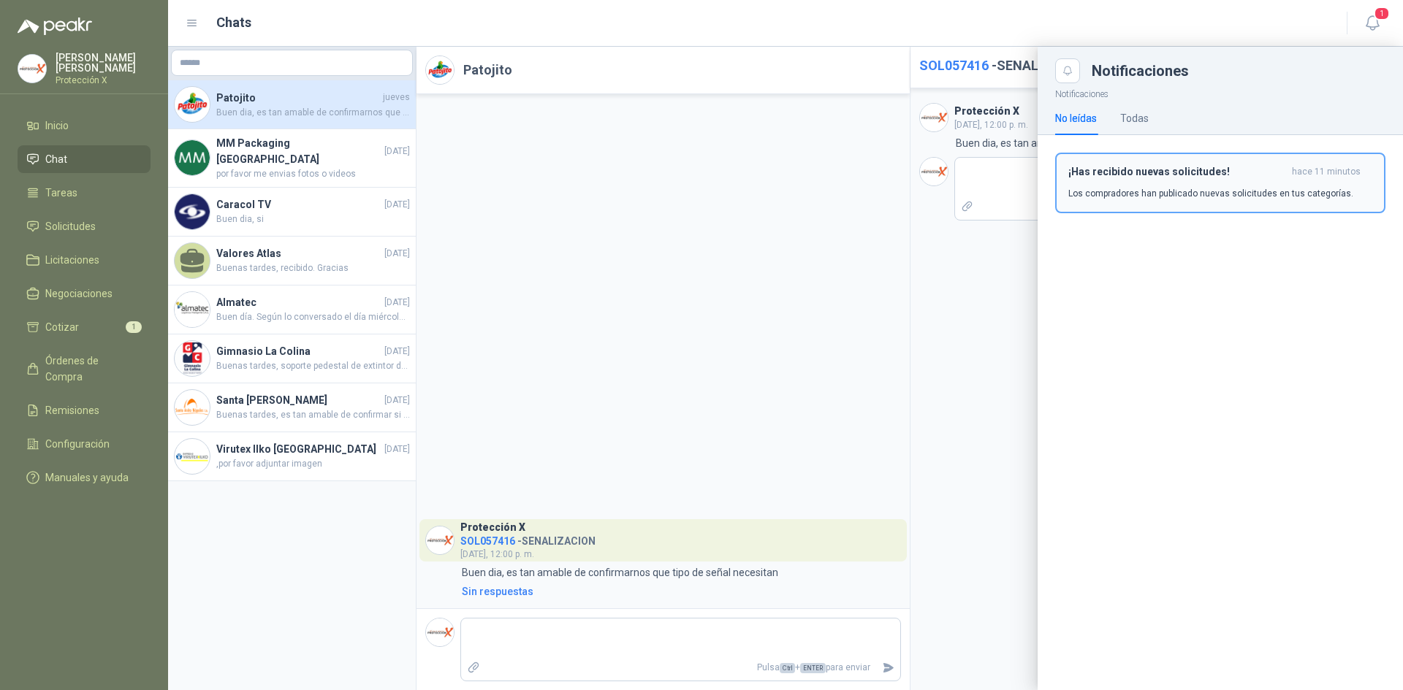
click at [1192, 180] on div "¡Has recibido nuevas solicitudes! hace 11 minutos Los compradores han publicado…" at bounding box center [1220, 183] width 304 height 34
